Goal: Navigation & Orientation: Find specific page/section

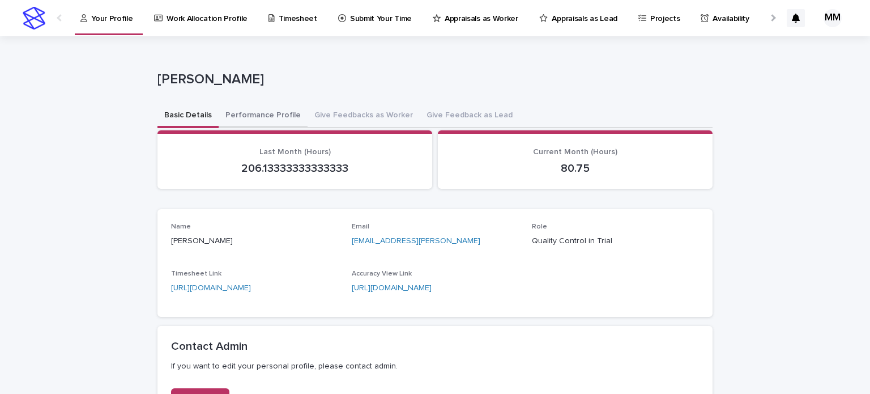
drag, startPoint x: 259, startPoint y: 113, endPoint x: 270, endPoint y: 120, distance: 13.2
click at [259, 113] on button "Performance Profile" at bounding box center [263, 116] width 89 height 24
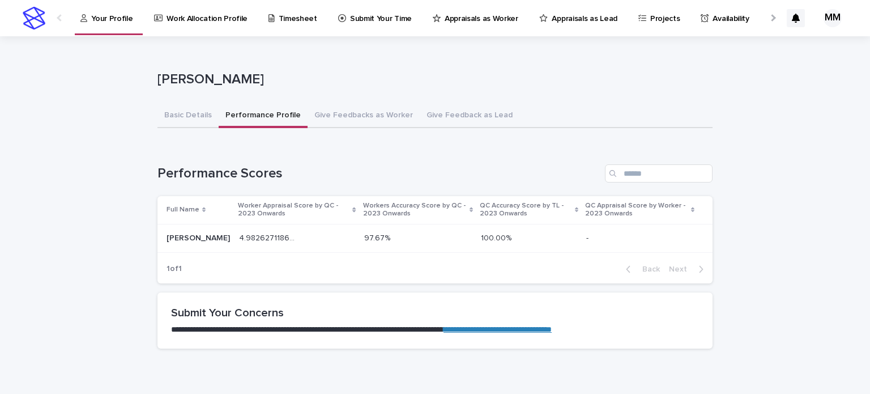
click at [766, 19] on div at bounding box center [772, 17] width 18 height 35
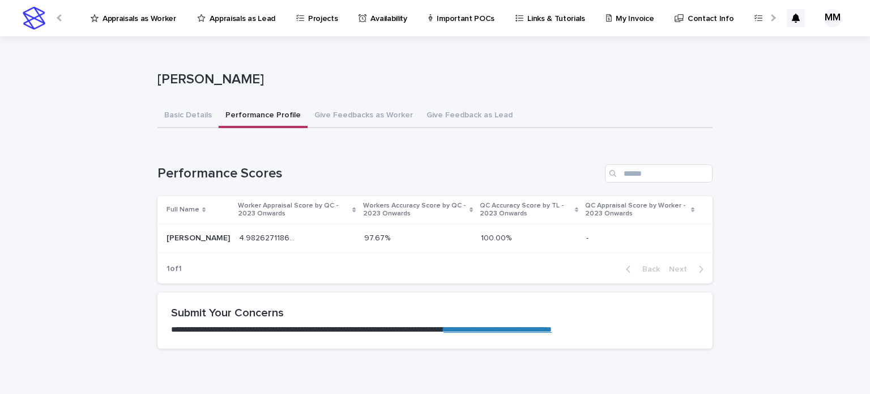
click at [766, 19] on div at bounding box center [772, 17] width 18 height 35
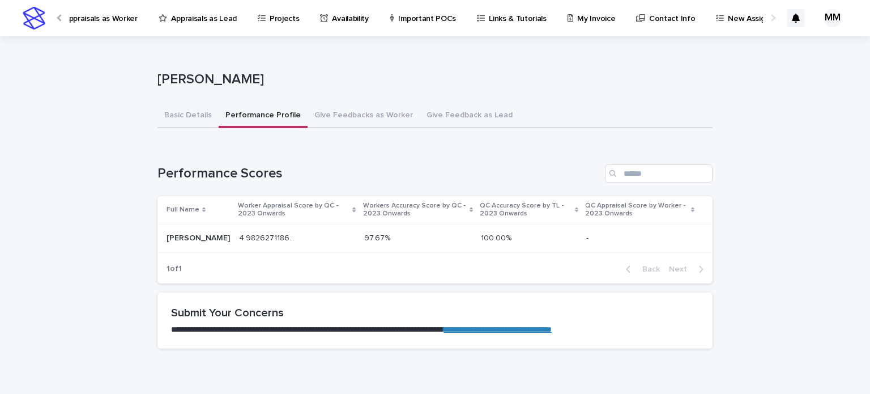
scroll to position [0, 392]
click at [638, 23] on p "Contact Info" at bounding box center [661, 12] width 46 height 24
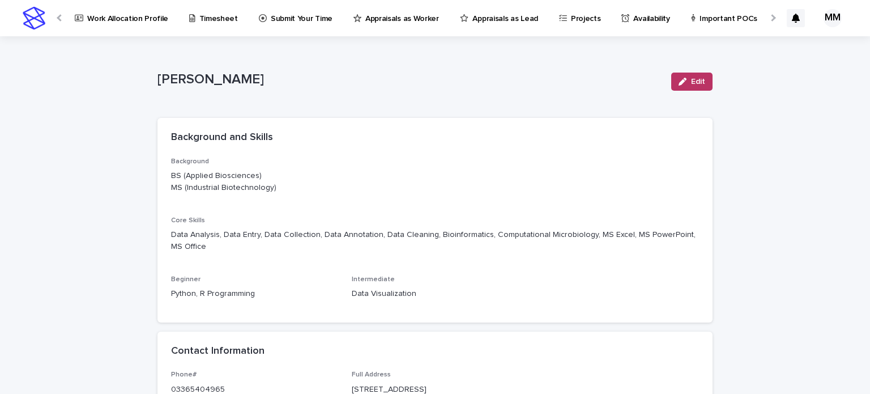
click at [769, 19] on div at bounding box center [772, 17] width 7 height 7
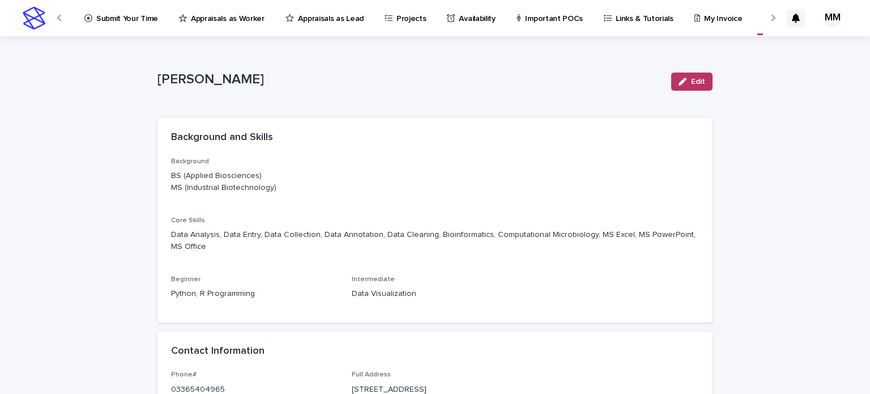
scroll to position [0, 392]
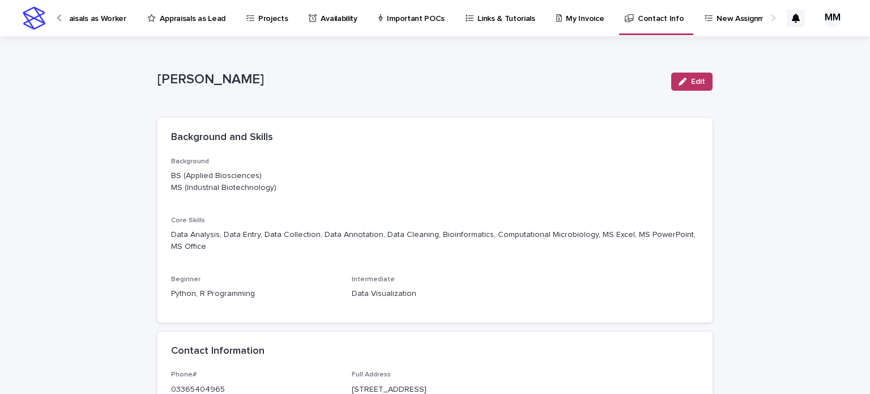
click at [64, 16] on div at bounding box center [60, 17] width 18 height 35
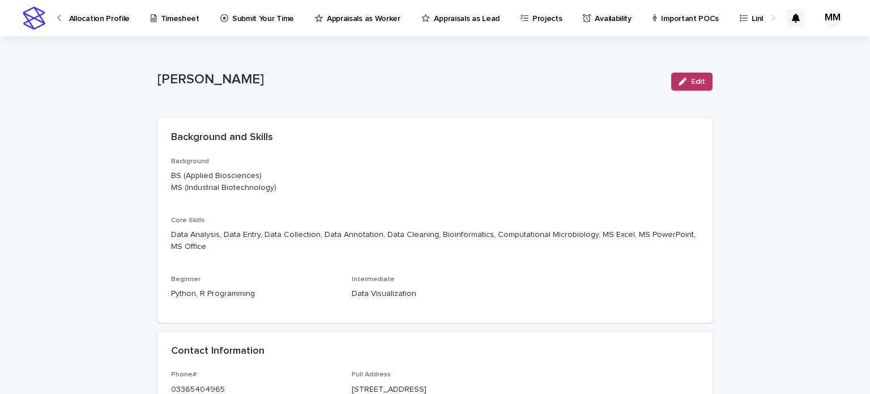
click at [63, 16] on div at bounding box center [60, 17] width 18 height 35
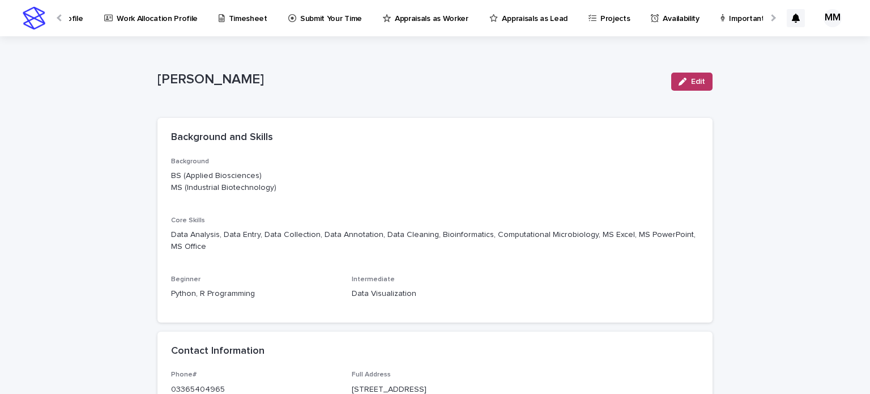
click at [63, 16] on div at bounding box center [60, 17] width 18 height 35
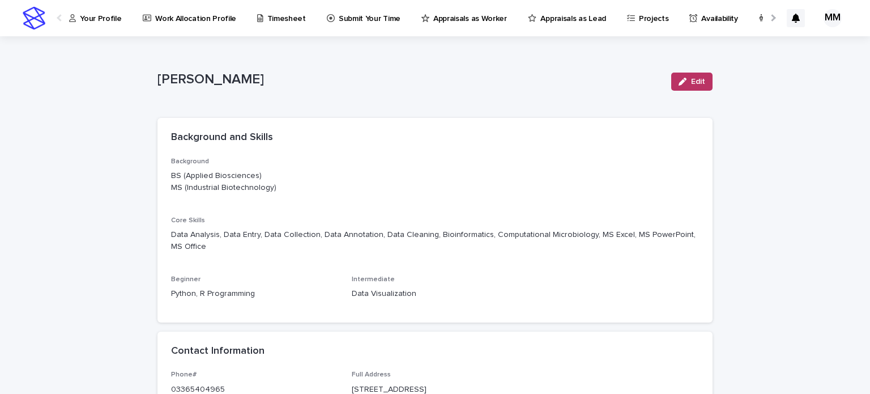
scroll to position [0, 0]
click at [104, 16] on p "Your Profile" at bounding box center [111, 12] width 41 height 24
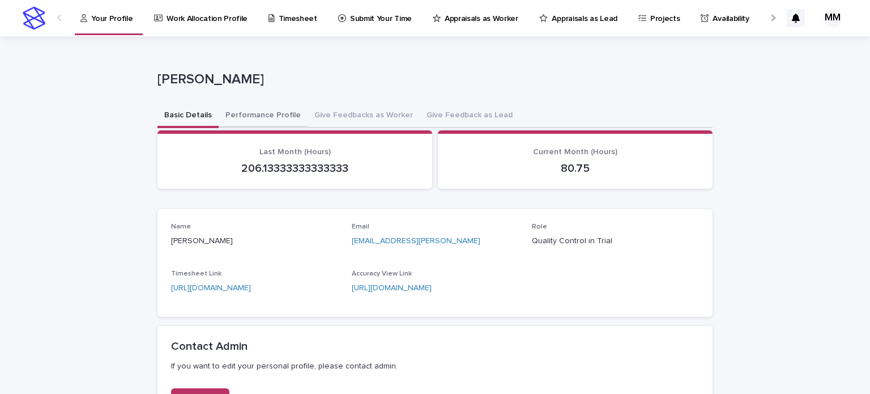
click at [240, 110] on button "Performance Profile" at bounding box center [263, 116] width 89 height 24
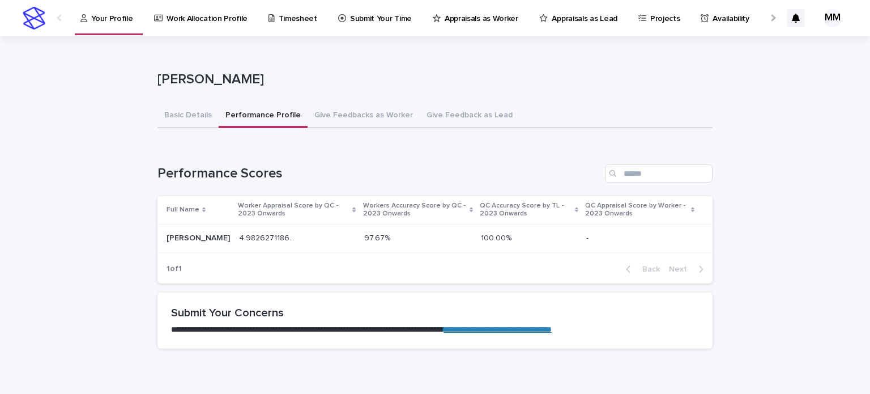
click at [328, 244] on div "4.982627118644068 4.982627118644068" at bounding box center [297, 238] width 116 height 19
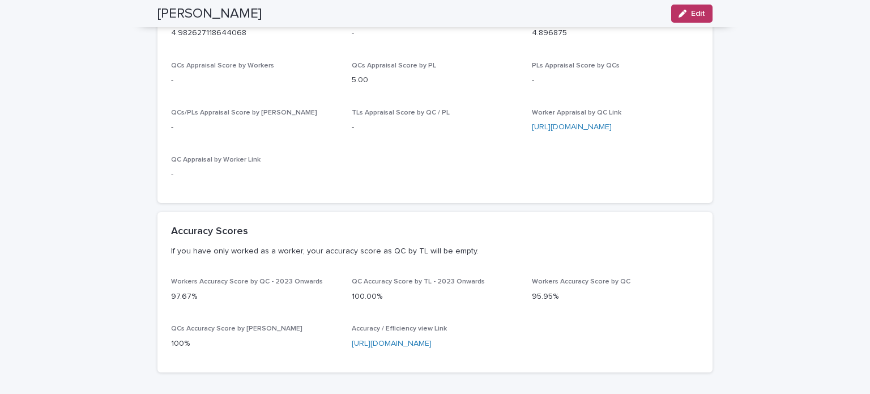
scroll to position [227, 0]
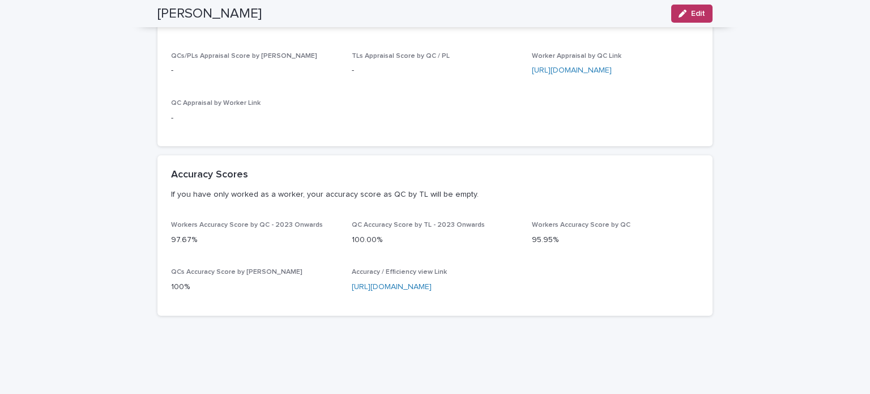
click at [432, 284] on link "[URL][DOMAIN_NAME]" at bounding box center [392, 287] width 80 height 8
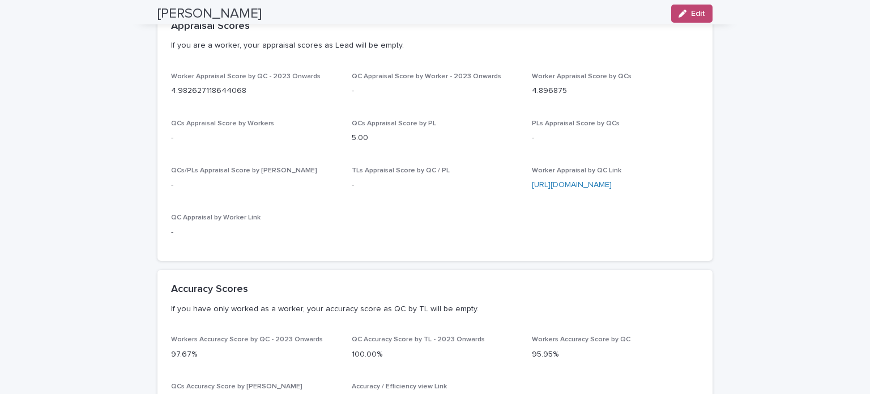
scroll to position [57, 0]
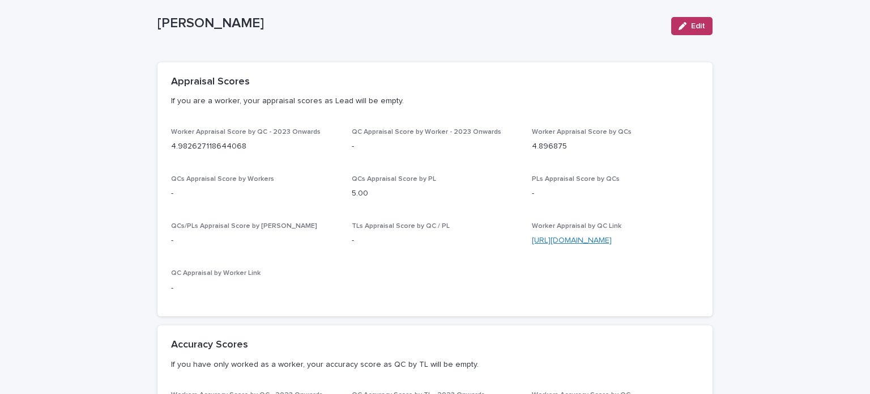
click at [551, 238] on link "[URL][DOMAIN_NAME]" at bounding box center [572, 240] width 80 height 8
